Goal: Information Seeking & Learning: Learn about a topic

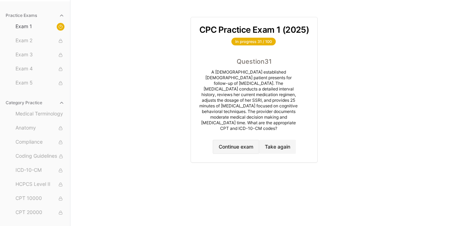
click at [244, 141] on button "Continue exam" at bounding box center [236, 147] width 47 height 14
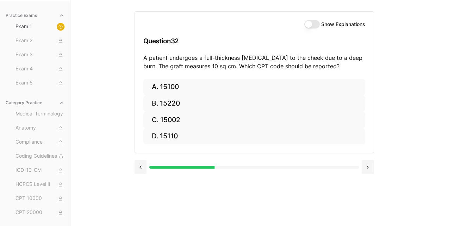
click at [310, 25] on button "Show Explanations" at bounding box center [312, 24] width 16 height 8
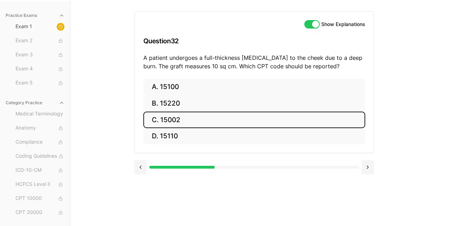
click at [282, 121] on button "C. 15002" at bounding box center [254, 120] width 222 height 17
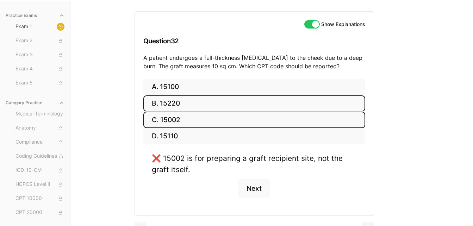
click at [282, 104] on button "B. 15220" at bounding box center [254, 103] width 222 height 17
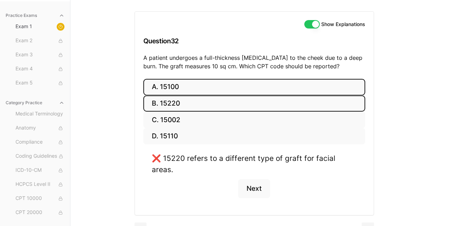
click at [281, 87] on button "A. 15100" at bounding box center [254, 87] width 222 height 17
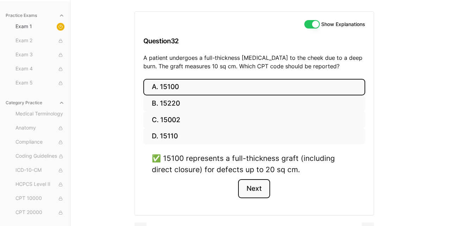
click at [254, 187] on button "Next" at bounding box center [254, 188] width 32 height 19
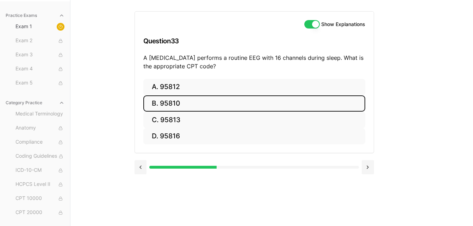
click at [240, 101] on button "B. 95810" at bounding box center [254, 103] width 222 height 17
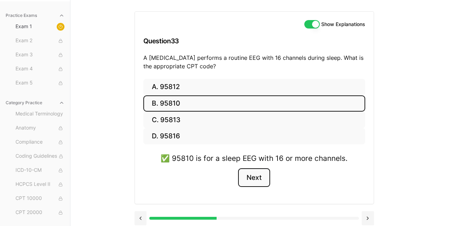
click at [259, 178] on button "Next" at bounding box center [254, 177] width 32 height 19
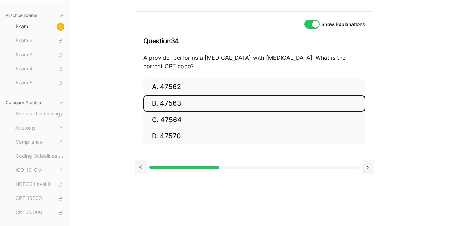
click at [247, 109] on button "B. 47563" at bounding box center [254, 103] width 222 height 17
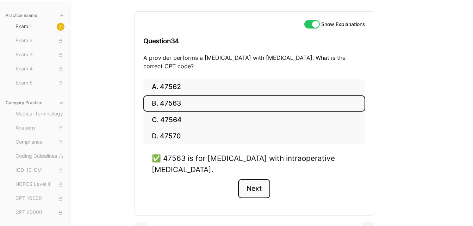
click at [262, 191] on button "Next" at bounding box center [254, 188] width 32 height 19
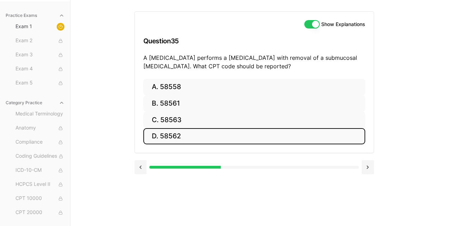
click at [168, 138] on button "D. 58562" at bounding box center [254, 136] width 222 height 17
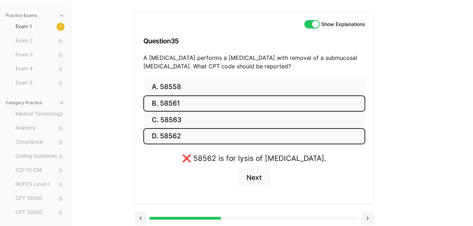
click at [166, 99] on button "B. 58561" at bounding box center [254, 103] width 222 height 17
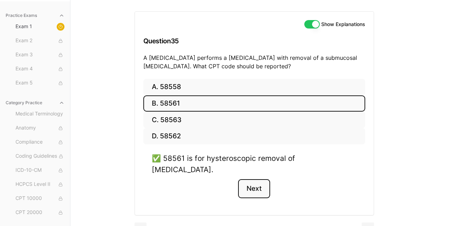
click at [254, 179] on button "Next" at bounding box center [254, 188] width 32 height 19
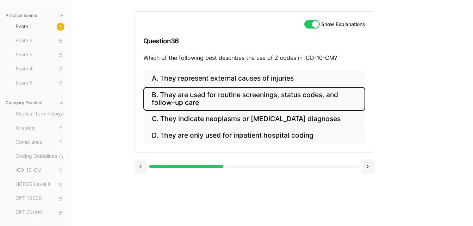
click at [251, 99] on button "B. They are used for routine screenings, status codes, and follow-up care" at bounding box center [254, 99] width 222 height 24
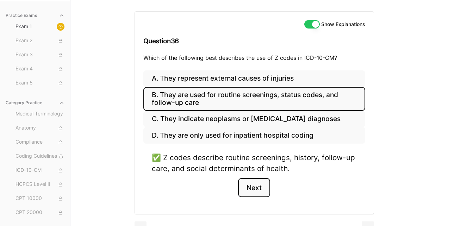
click at [257, 186] on button "Next" at bounding box center [254, 187] width 32 height 19
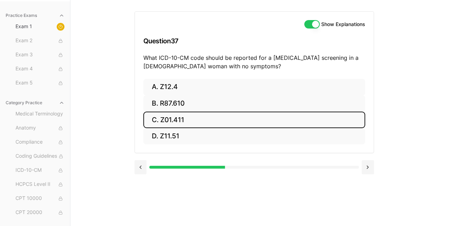
click at [254, 118] on button "C. Z01.411" at bounding box center [254, 120] width 222 height 17
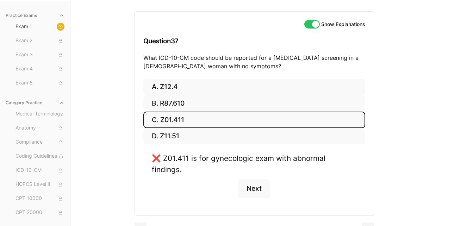
click at [143, 112] on button "C. Z01.411" at bounding box center [254, 120] width 222 height 17
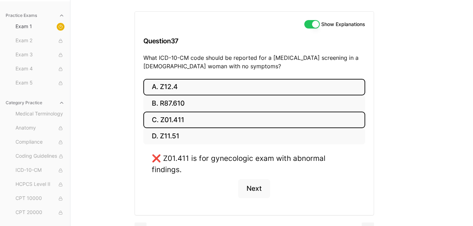
click at [190, 80] on button "A. Z12.4" at bounding box center [254, 87] width 222 height 17
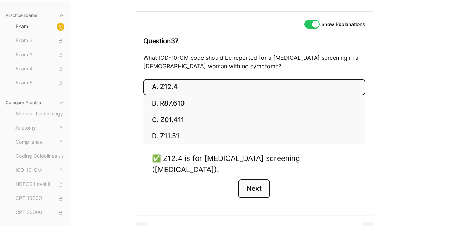
click at [258, 180] on button "Next" at bounding box center [254, 188] width 32 height 19
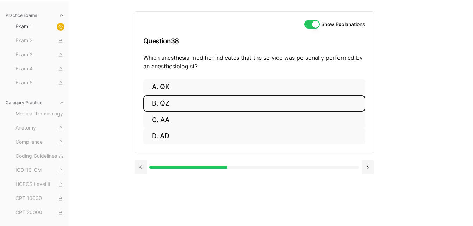
click at [170, 106] on button "B. QZ" at bounding box center [254, 103] width 222 height 17
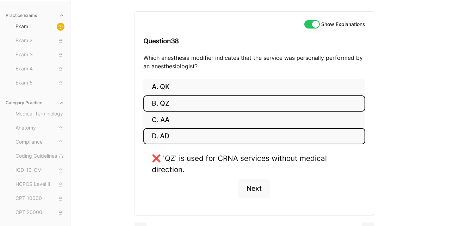
click at [166, 136] on button "D. AD" at bounding box center [254, 136] width 222 height 17
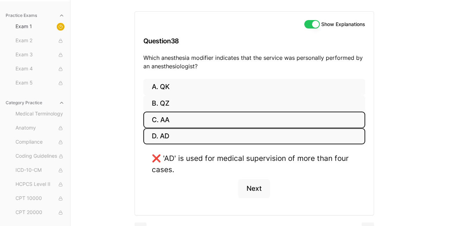
click at [172, 122] on button "C. AA" at bounding box center [254, 120] width 222 height 17
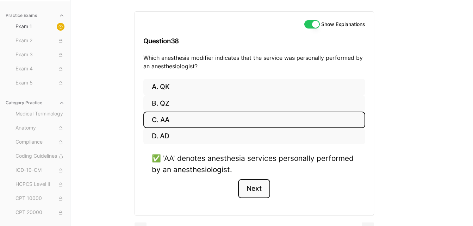
click at [252, 184] on button "Next" at bounding box center [254, 188] width 32 height 19
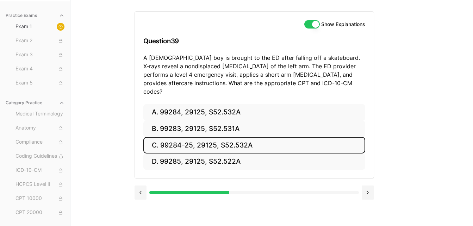
click at [226, 137] on button "C. 99284-25, 29125, S52.532A" at bounding box center [254, 145] width 222 height 17
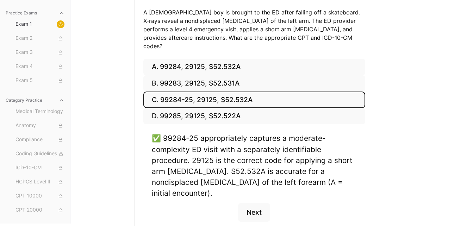
scroll to position [113, 0]
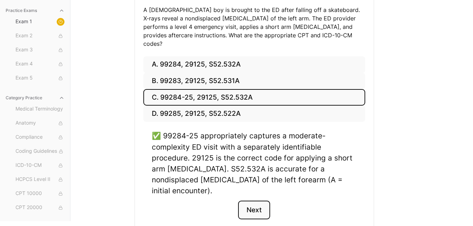
click at [247, 201] on button "Next" at bounding box center [254, 210] width 32 height 19
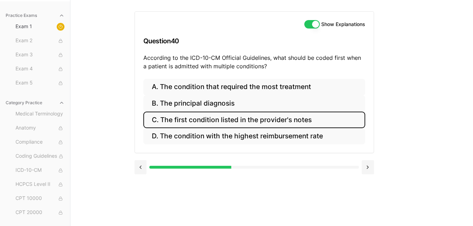
click at [274, 120] on button "C. The first condition listed in the provider's notes" at bounding box center [254, 120] width 222 height 17
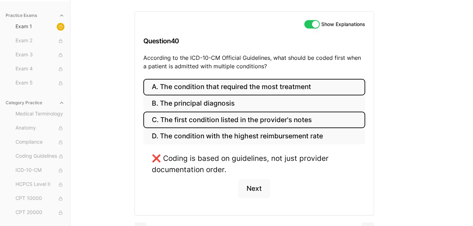
click at [278, 90] on button "A. The condition that required the most treatment" at bounding box center [254, 87] width 222 height 17
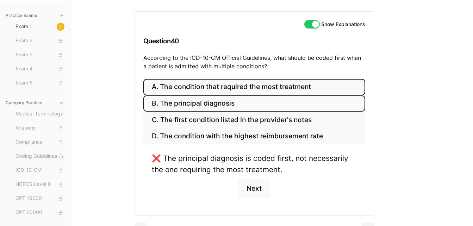
click at [222, 103] on button "B. The principal diagnosis" at bounding box center [254, 103] width 222 height 17
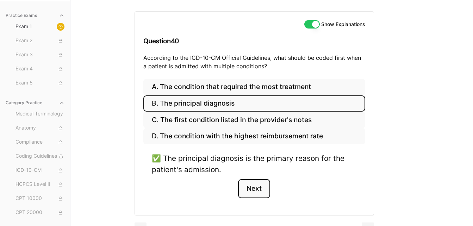
click at [264, 190] on button "Next" at bounding box center [254, 188] width 32 height 19
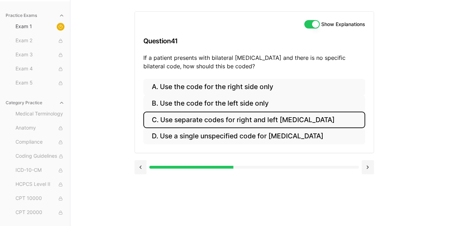
click at [243, 120] on button "C. Use separate codes for right and left [MEDICAL_DATA]" at bounding box center [254, 120] width 222 height 17
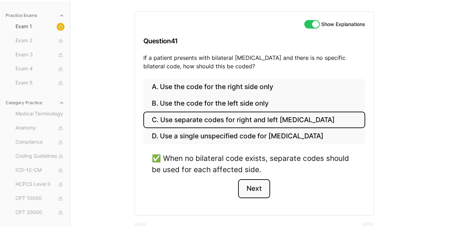
click at [256, 185] on button "Next" at bounding box center [254, 188] width 32 height 19
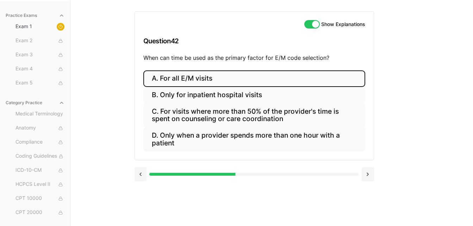
click at [202, 80] on button "A. For all E/M visits" at bounding box center [254, 78] width 222 height 17
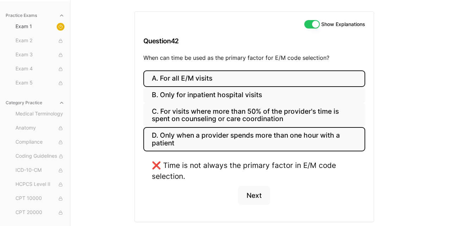
click at [190, 138] on button "D. Only when a provider spends more than one hour with a patient" at bounding box center [254, 139] width 222 height 24
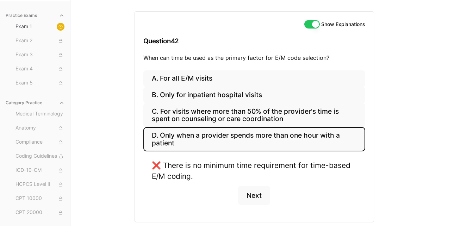
click at [190, 138] on button "D. Only when a provider spends more than one hour with a patient" at bounding box center [254, 139] width 222 height 24
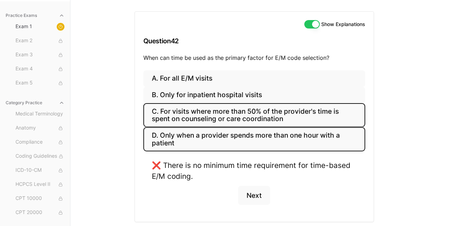
click at [192, 116] on button "C. For visits where more than 50% of the provider's time is spent on counseling…" at bounding box center [254, 115] width 222 height 24
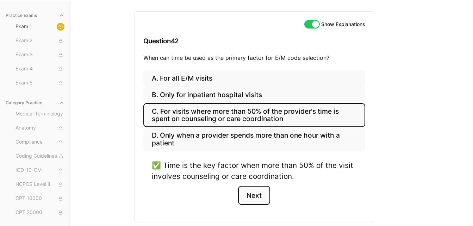
click at [260, 196] on button "Next" at bounding box center [254, 195] width 32 height 19
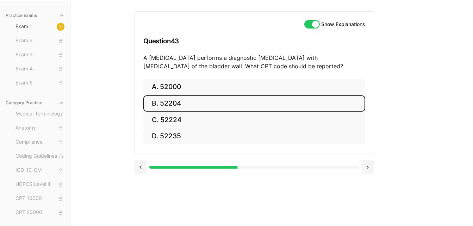
click at [202, 104] on button "B. 52204" at bounding box center [254, 103] width 222 height 17
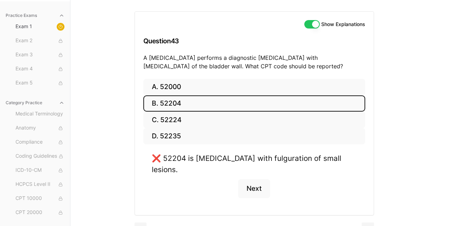
click at [206, 78] on div "Show Explanations Question 43 A [MEDICAL_DATA] performs a diagnostic [MEDICAL_D…" at bounding box center [254, 45] width 239 height 67
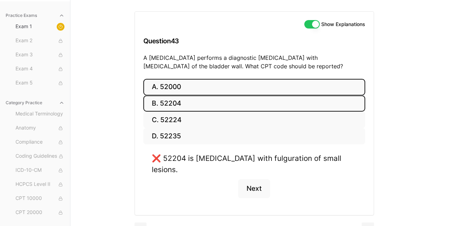
click at [204, 85] on button "A. 52000" at bounding box center [254, 87] width 222 height 17
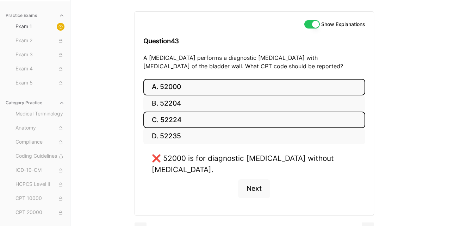
click at [189, 118] on button "C. 52224" at bounding box center [254, 120] width 222 height 17
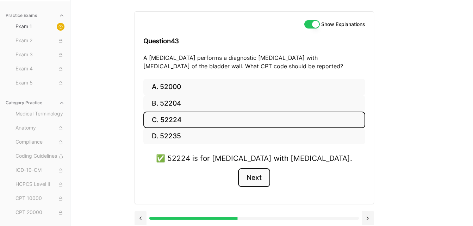
click at [252, 177] on button "Next" at bounding box center [254, 177] width 32 height 19
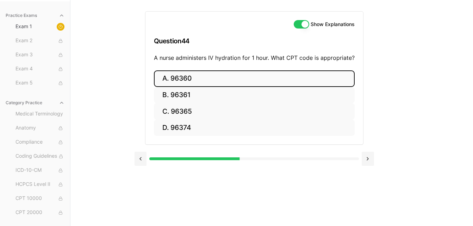
click at [242, 80] on button "A. 96360" at bounding box center [254, 78] width 201 height 17
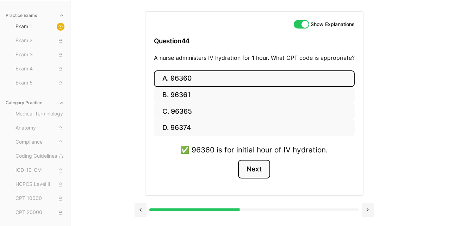
click at [255, 167] on button "Next" at bounding box center [254, 169] width 32 height 19
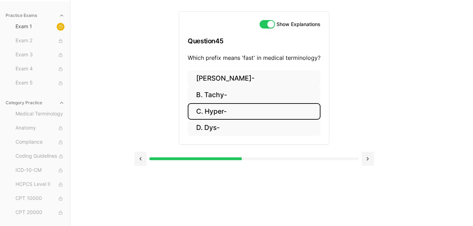
click at [262, 113] on button "C. Hyper-" at bounding box center [254, 111] width 133 height 17
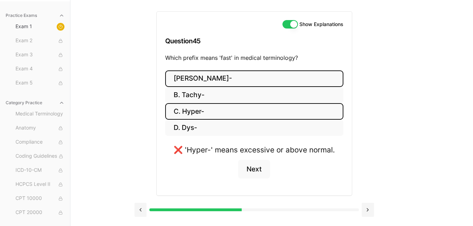
click at [264, 80] on button "[PERSON_NAME]-" at bounding box center [254, 78] width 178 height 17
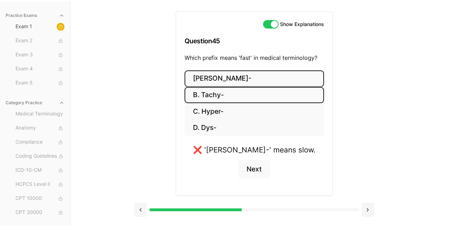
click at [246, 94] on button "B. Tachy-" at bounding box center [255, 95] width 140 height 17
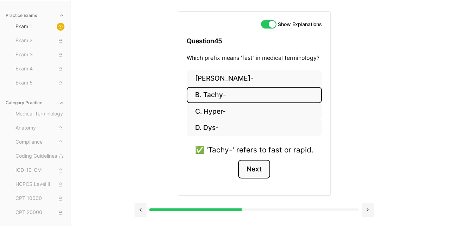
click at [258, 169] on button "Next" at bounding box center [254, 169] width 32 height 19
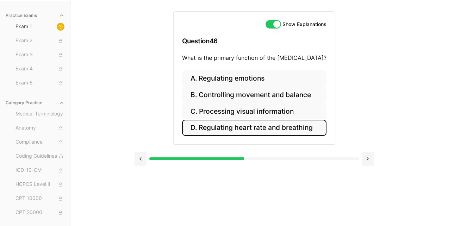
click at [274, 125] on button "D. Regulating heart rate and breathing" at bounding box center [254, 128] width 144 height 17
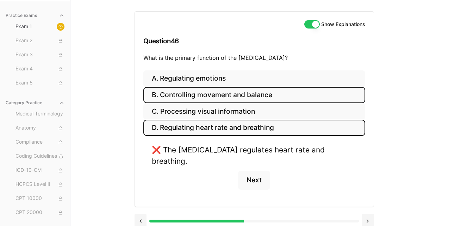
click at [272, 95] on button "B. Controlling movement and balance" at bounding box center [254, 95] width 222 height 17
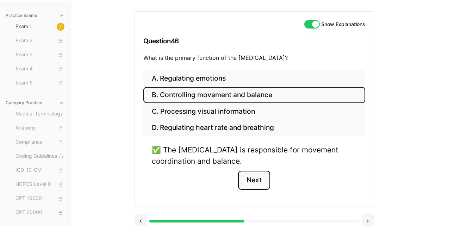
click at [265, 177] on button "Next" at bounding box center [254, 180] width 32 height 19
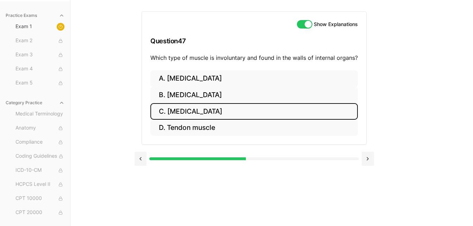
click at [225, 111] on button "C. [MEDICAL_DATA]" at bounding box center [254, 111] width 208 height 17
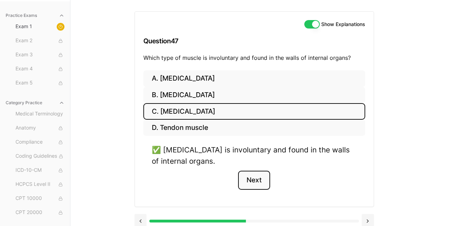
click at [254, 185] on button "Next" at bounding box center [254, 180] width 32 height 19
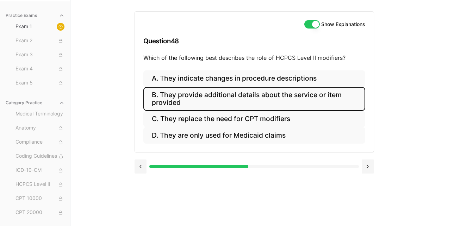
click at [243, 99] on button "B. They provide additional details about the service or item provided" at bounding box center [254, 99] width 222 height 24
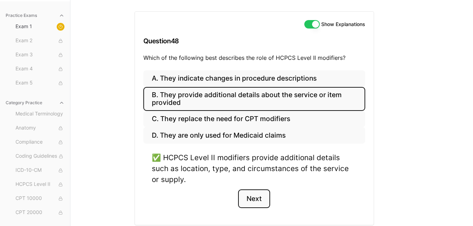
click at [257, 199] on button "Next" at bounding box center [254, 199] width 32 height 19
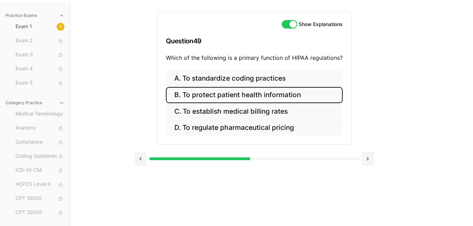
click at [214, 97] on button "B. To protect patient health information" at bounding box center [254, 95] width 177 height 17
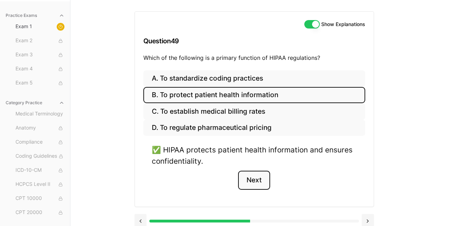
click at [248, 183] on button "Next" at bounding box center [254, 180] width 32 height 19
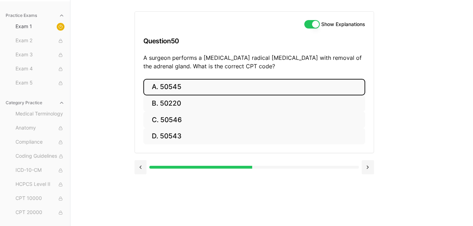
click at [276, 91] on button "A. 50545" at bounding box center [254, 87] width 222 height 17
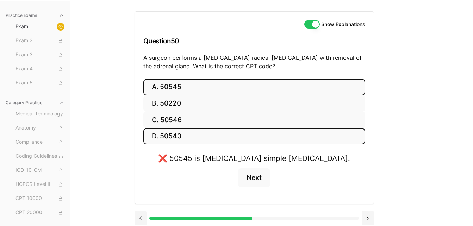
click at [214, 135] on button "D. 50543" at bounding box center [254, 136] width 222 height 17
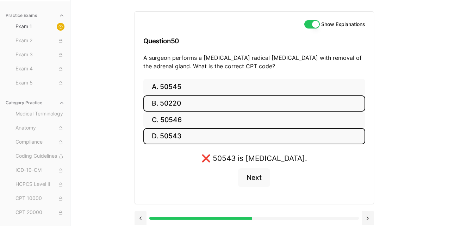
click at [224, 104] on button "B. 50220" at bounding box center [254, 103] width 222 height 17
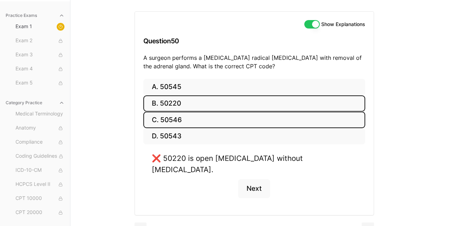
click at [216, 119] on button "C. 50546" at bounding box center [254, 120] width 222 height 17
